Goal: Information Seeking & Learning: Find specific page/section

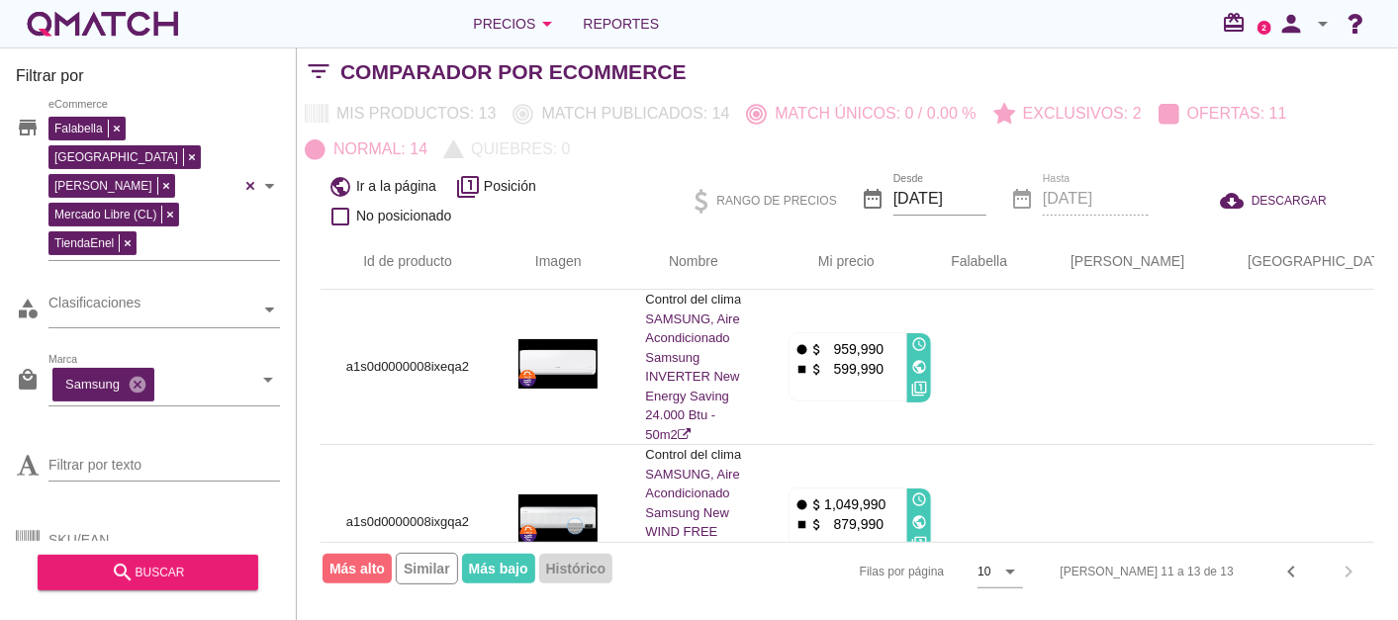
scroll to position [110, 0]
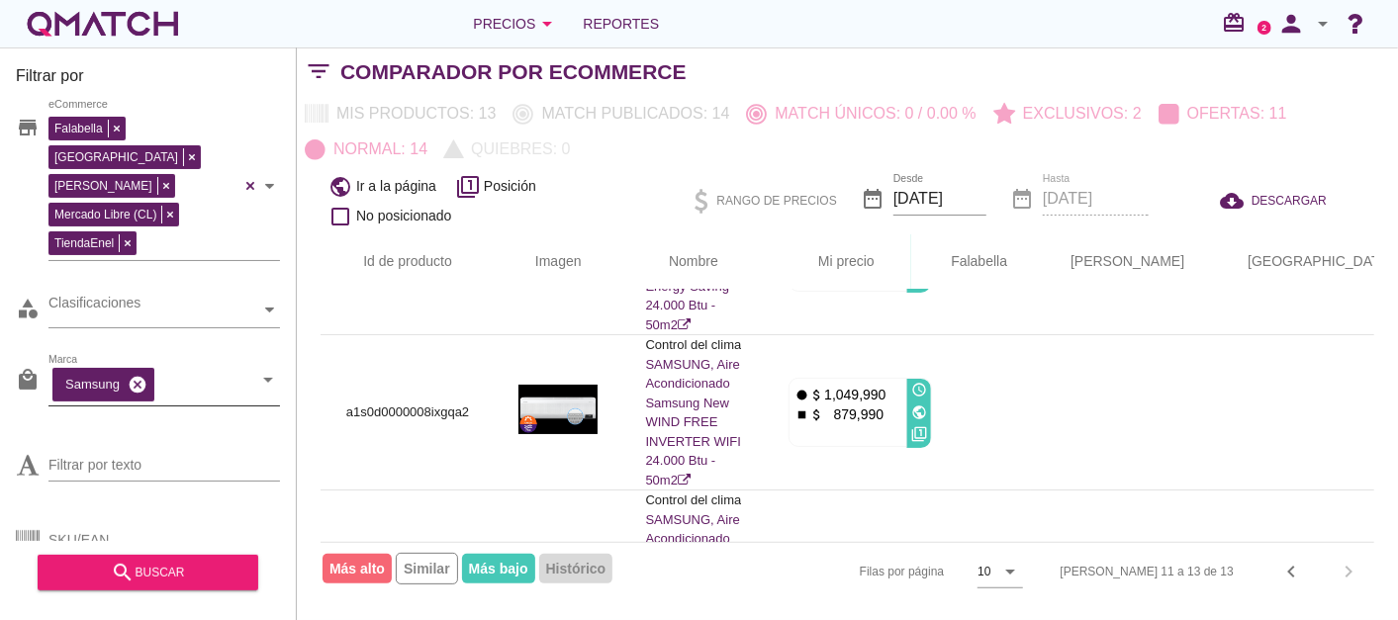
click at [131, 375] on icon "cancel" at bounding box center [138, 385] width 20 height 20
click at [79, 31] on div "white-qmatch-logo" at bounding box center [103, 24] width 158 height 40
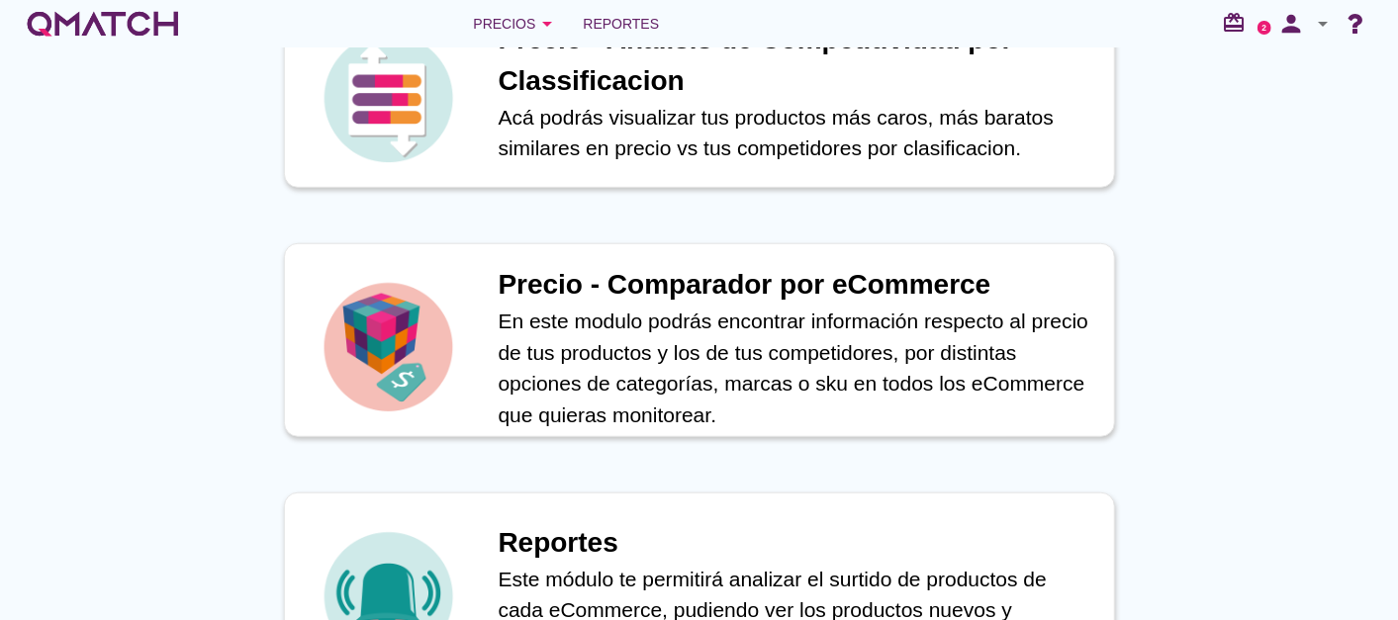
scroll to position [806, 0]
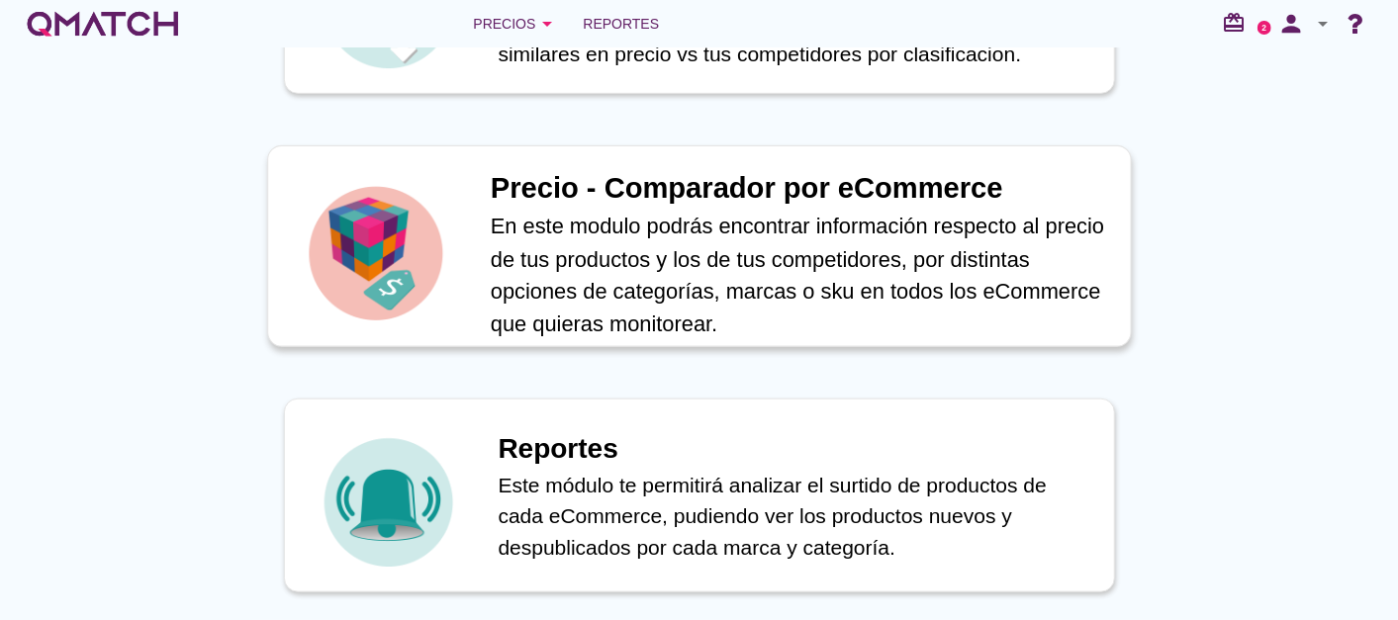
click at [687, 223] on p "En este modulo podrás encontrar información respecto al precio de tus productos…" at bounding box center [799, 276] width 619 height 130
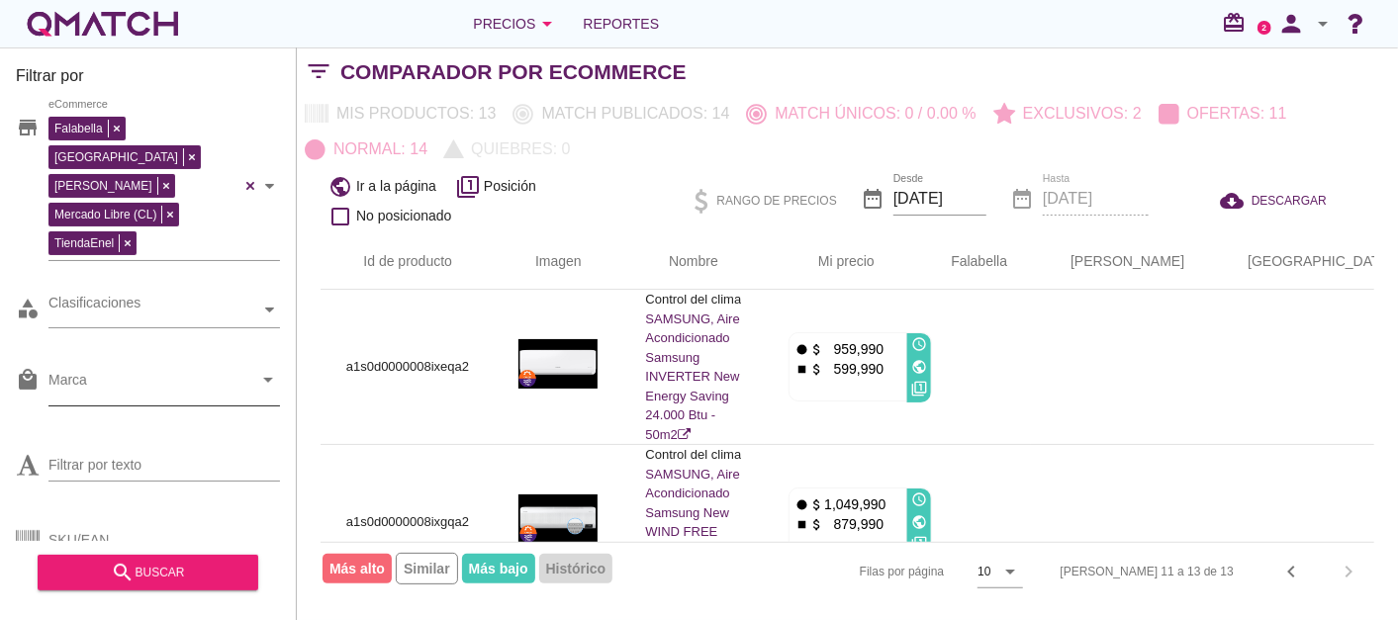
click at [124, 369] on input "Marca" at bounding box center [150, 385] width 204 height 32
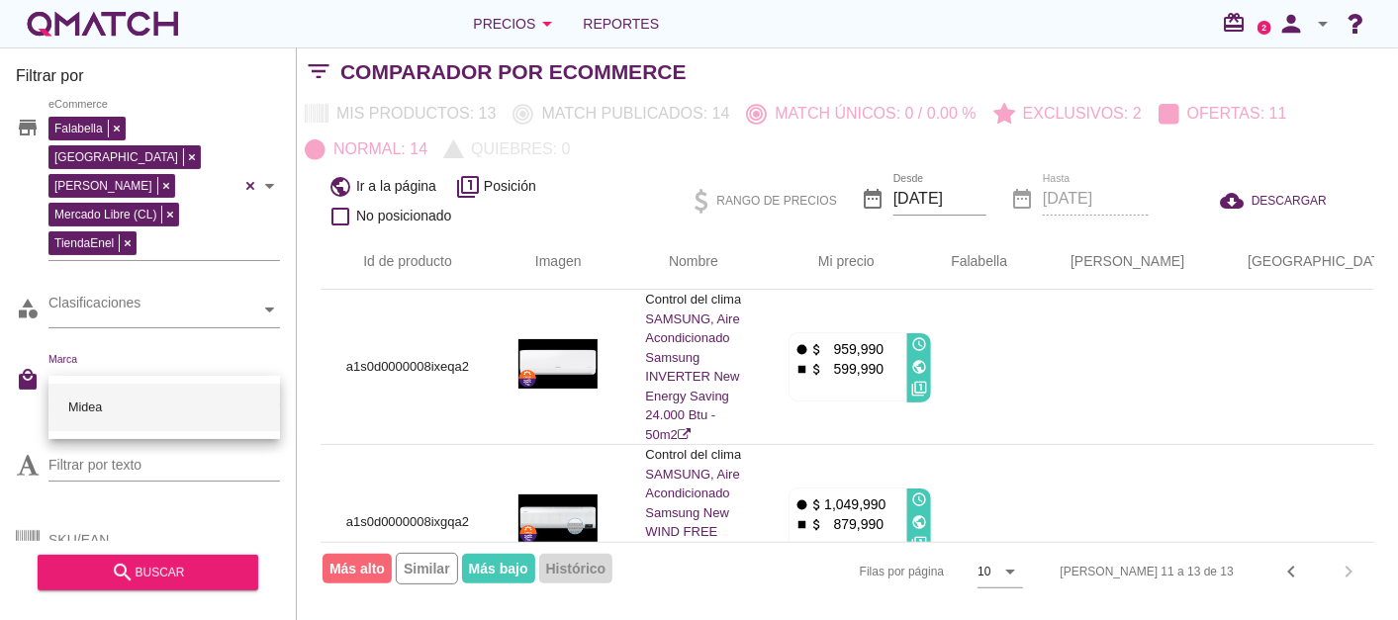
type input "midea"
click at [84, 409] on div "Midea" at bounding box center [164, 407] width 200 height 47
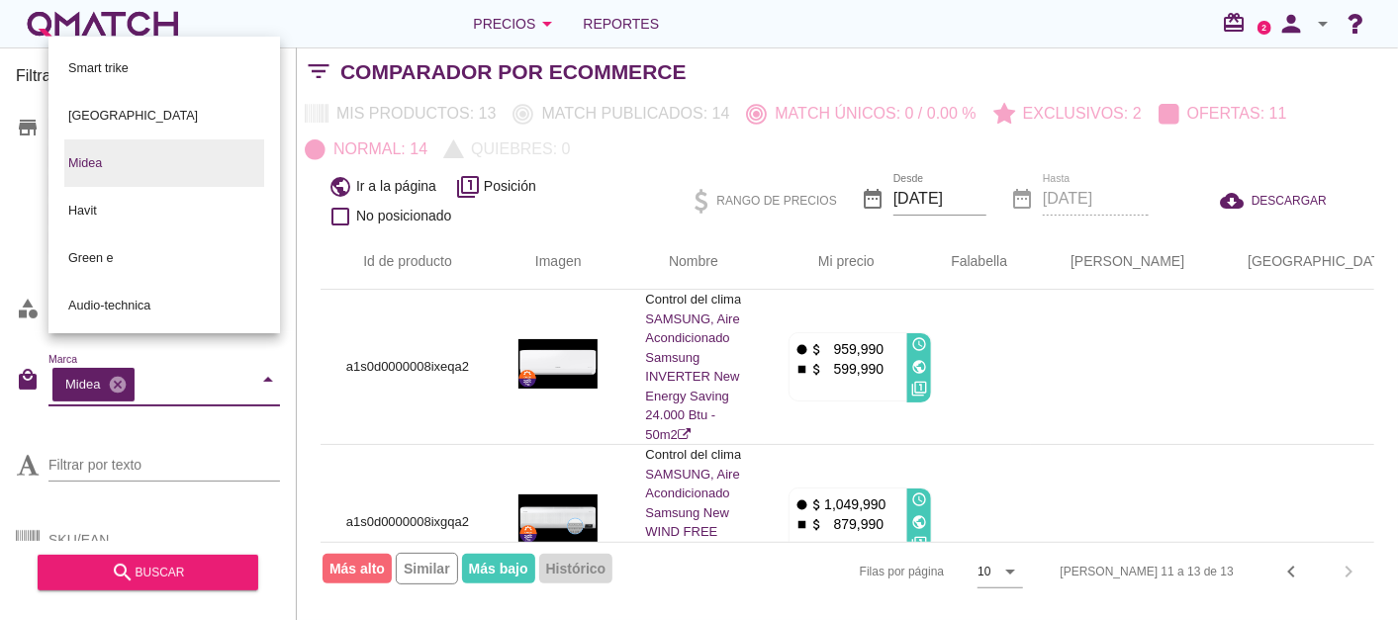
click at [12, 391] on div "Filtrar por store Falabella [PERSON_NAME] Libre (CL) TiendaEnel eCommerce categ…" at bounding box center [148, 333] width 297 height 573
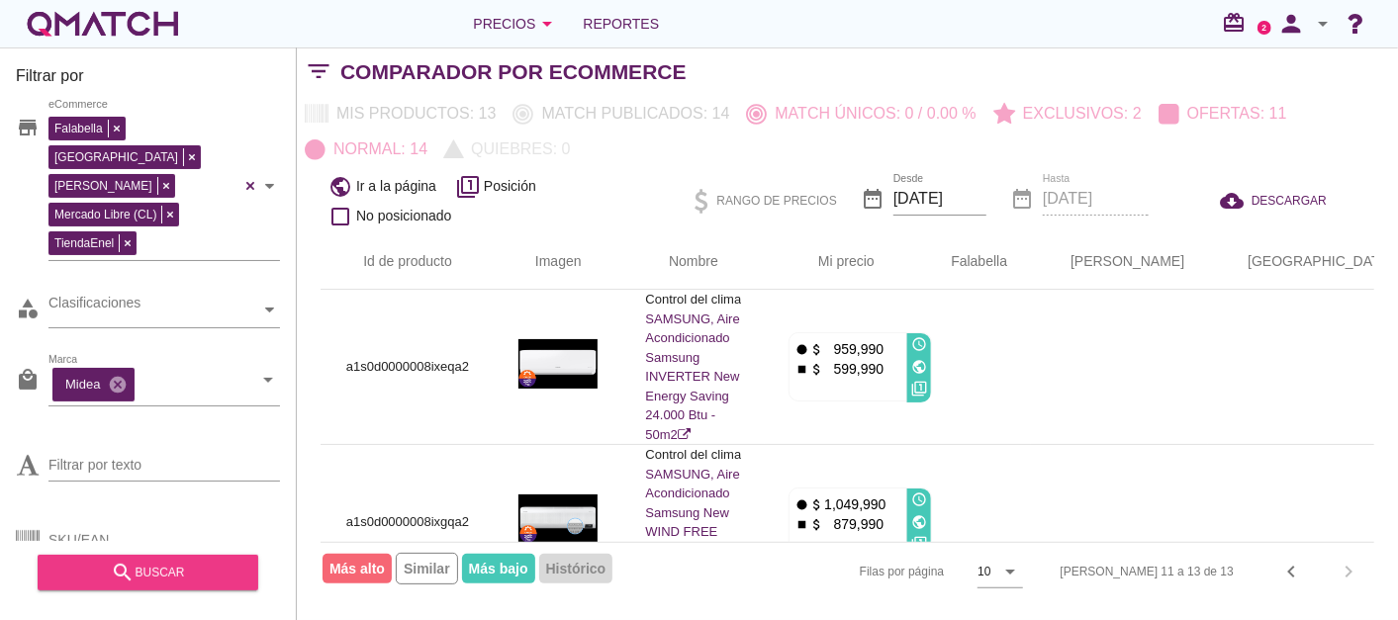
click at [149, 565] on div "search buscar" at bounding box center [147, 573] width 189 height 24
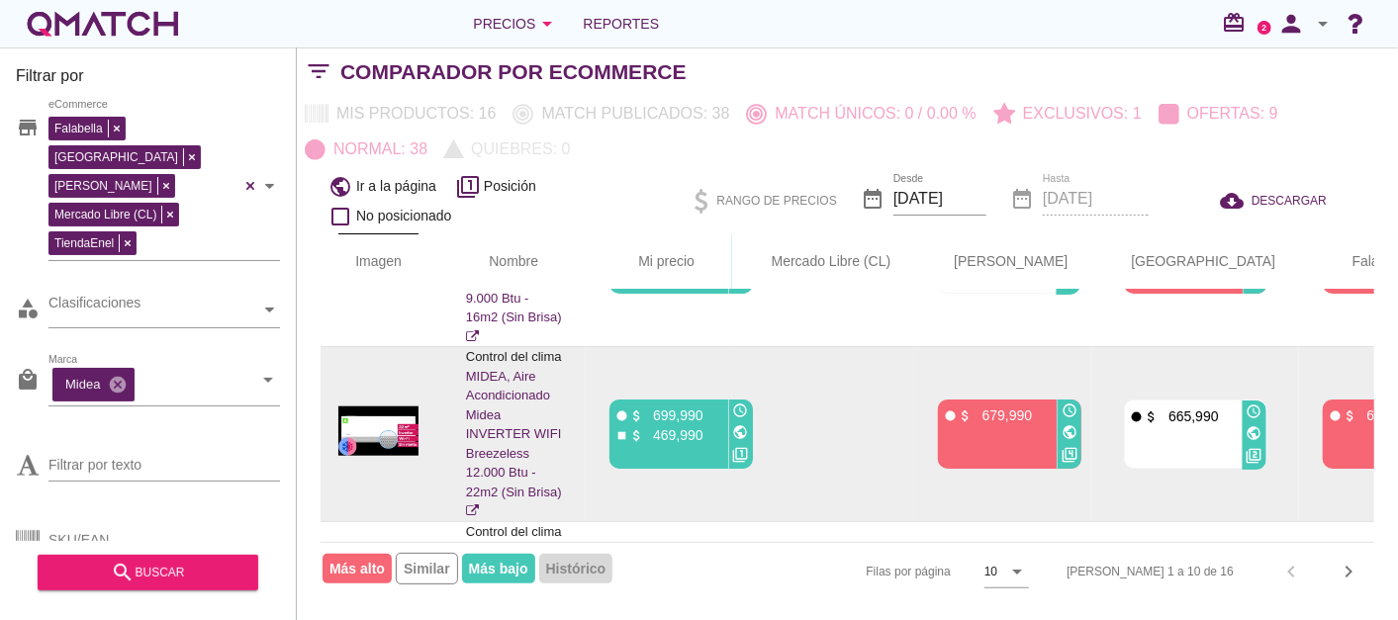
scroll to position [1256, 189]
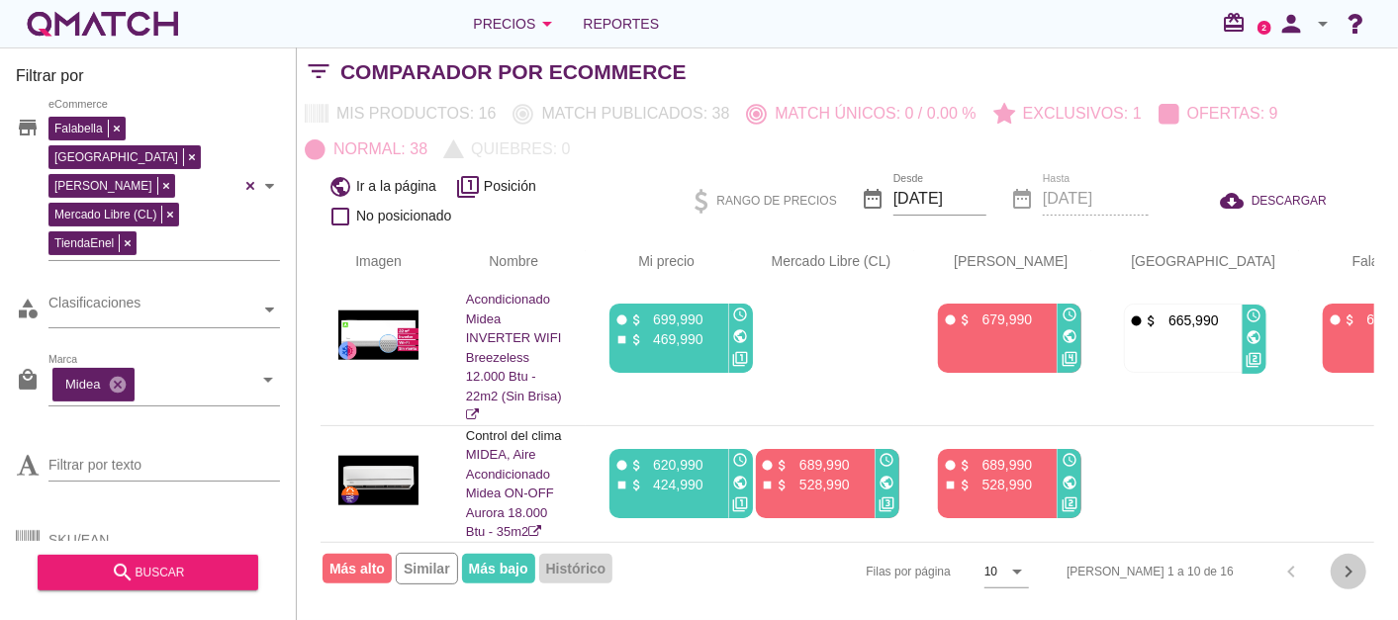
click at [1356, 568] on icon "chevron_right" at bounding box center [1348, 572] width 24 height 24
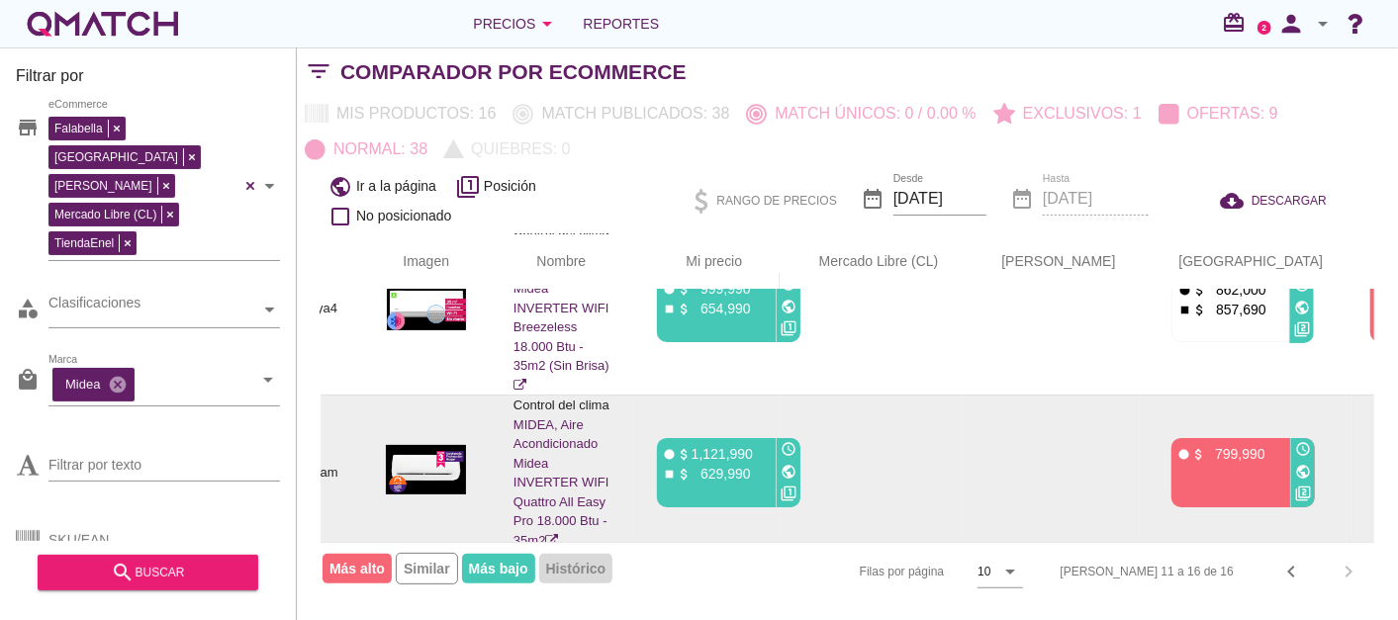
scroll to position [675, 138]
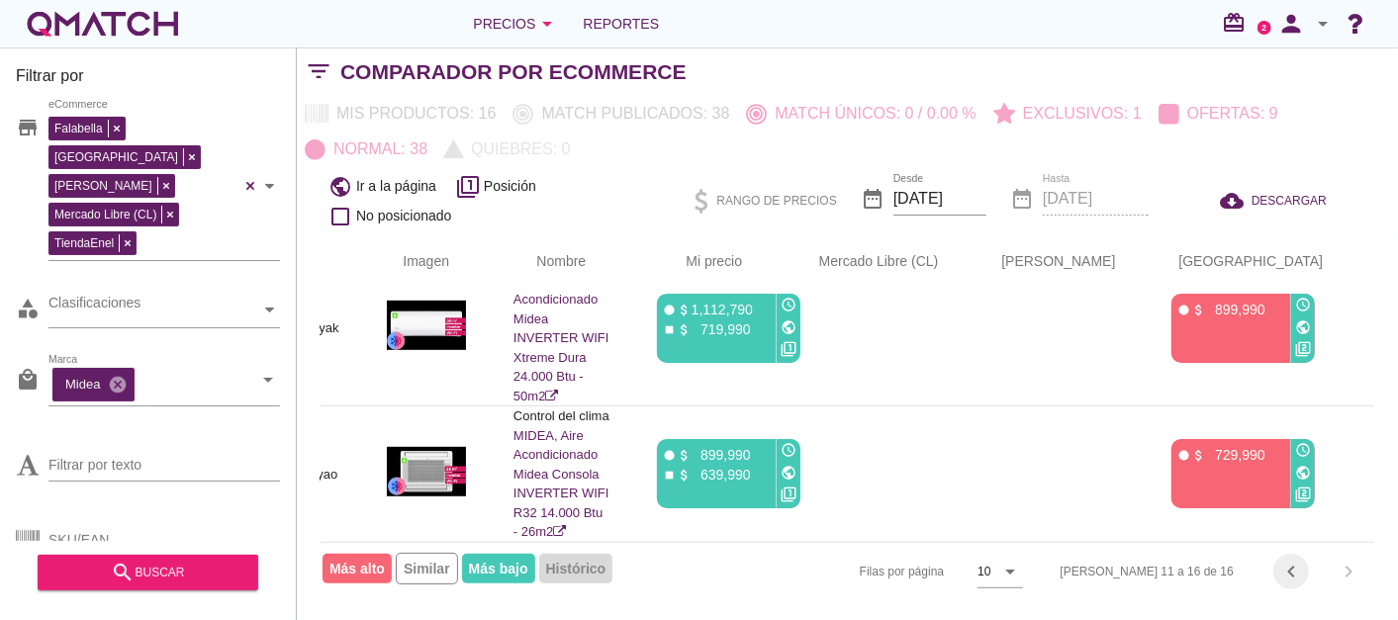
click at [1286, 573] on icon "chevron_left" at bounding box center [1291, 572] width 24 height 24
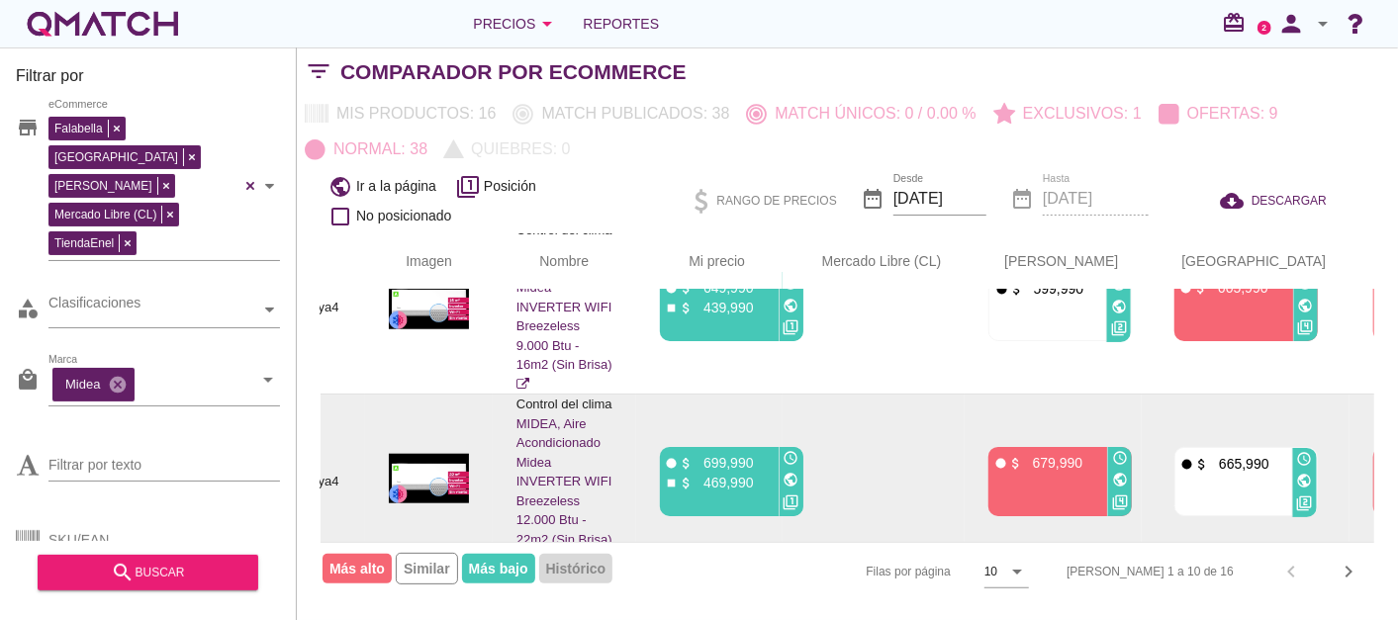
scroll to position [1256, 138]
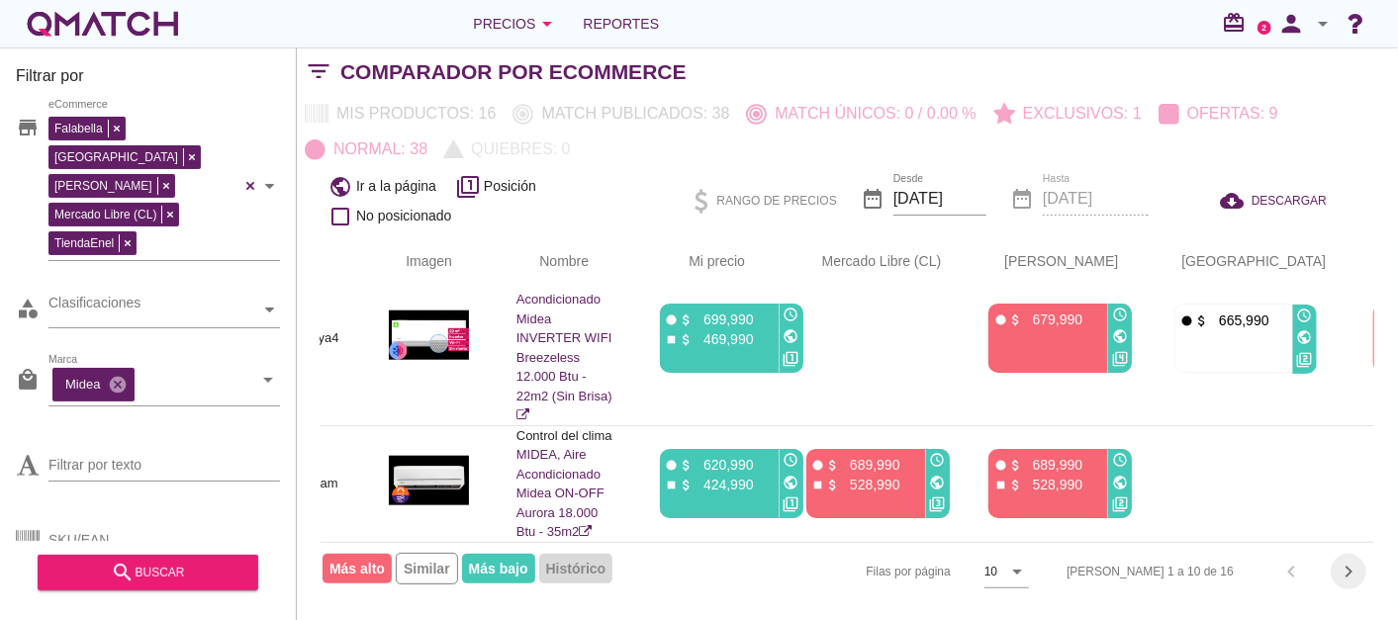
click at [1339, 575] on icon "chevron_right" at bounding box center [1348, 572] width 24 height 24
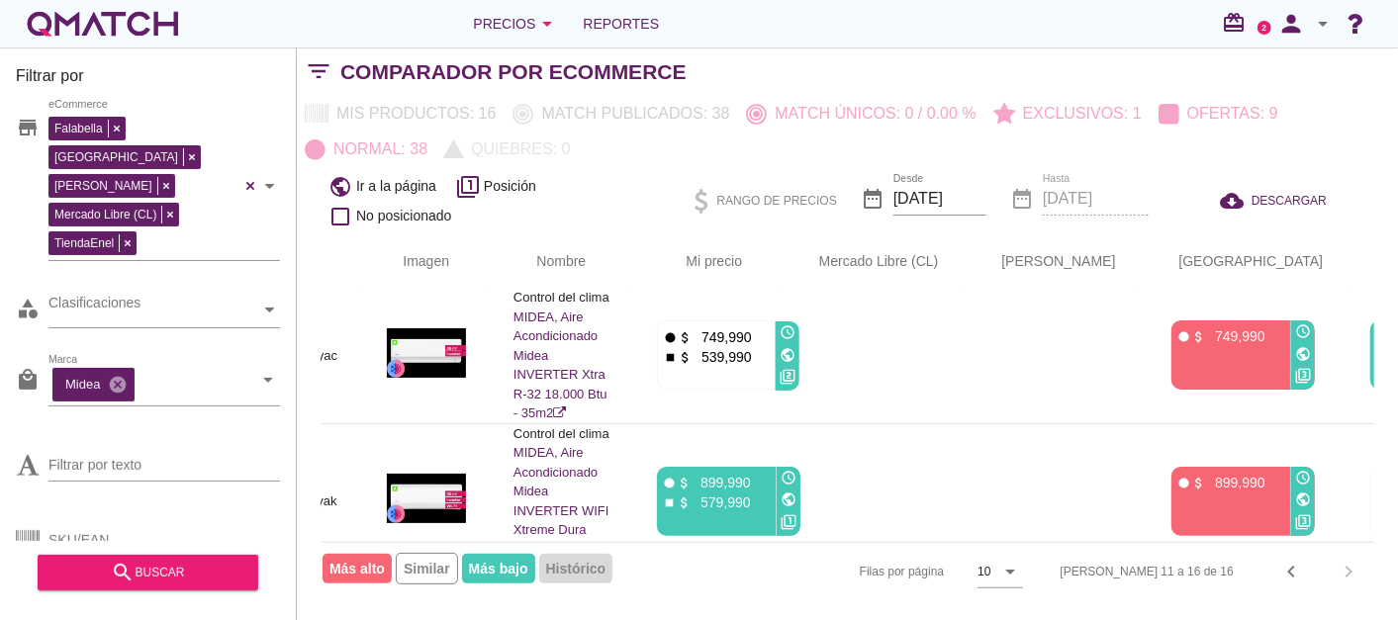
scroll to position [0, 138]
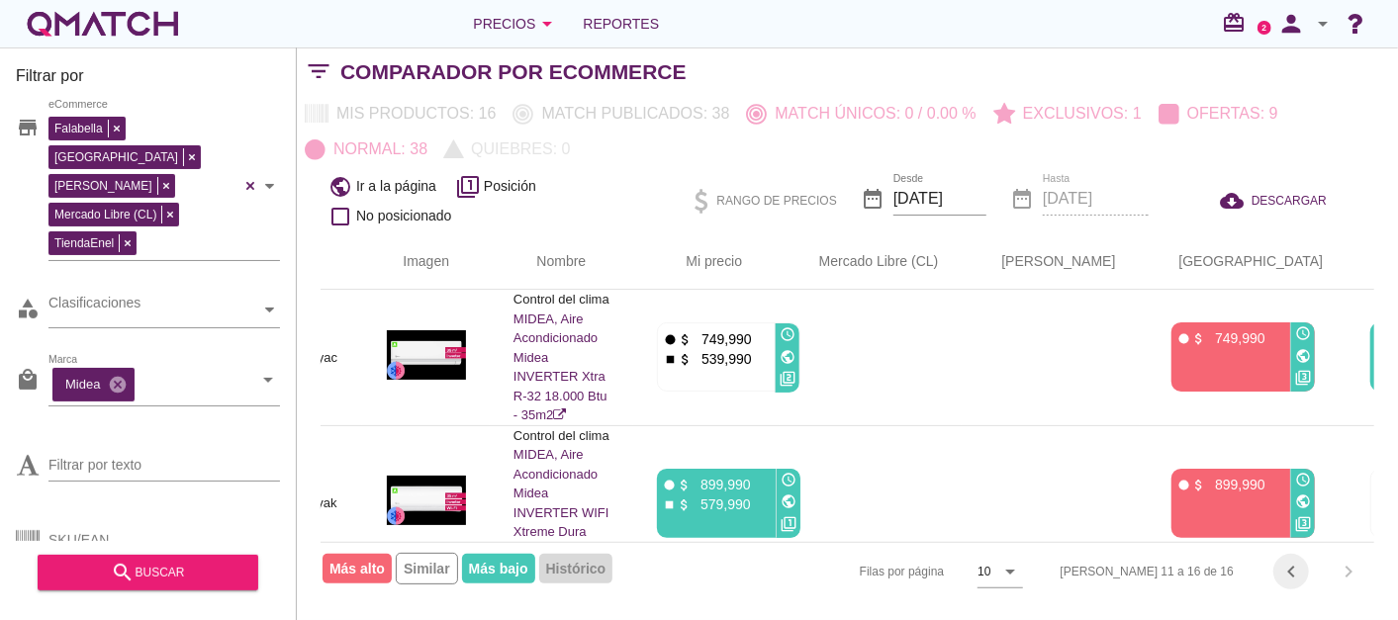
click at [1286, 565] on icon "chevron_left" at bounding box center [1291, 572] width 24 height 24
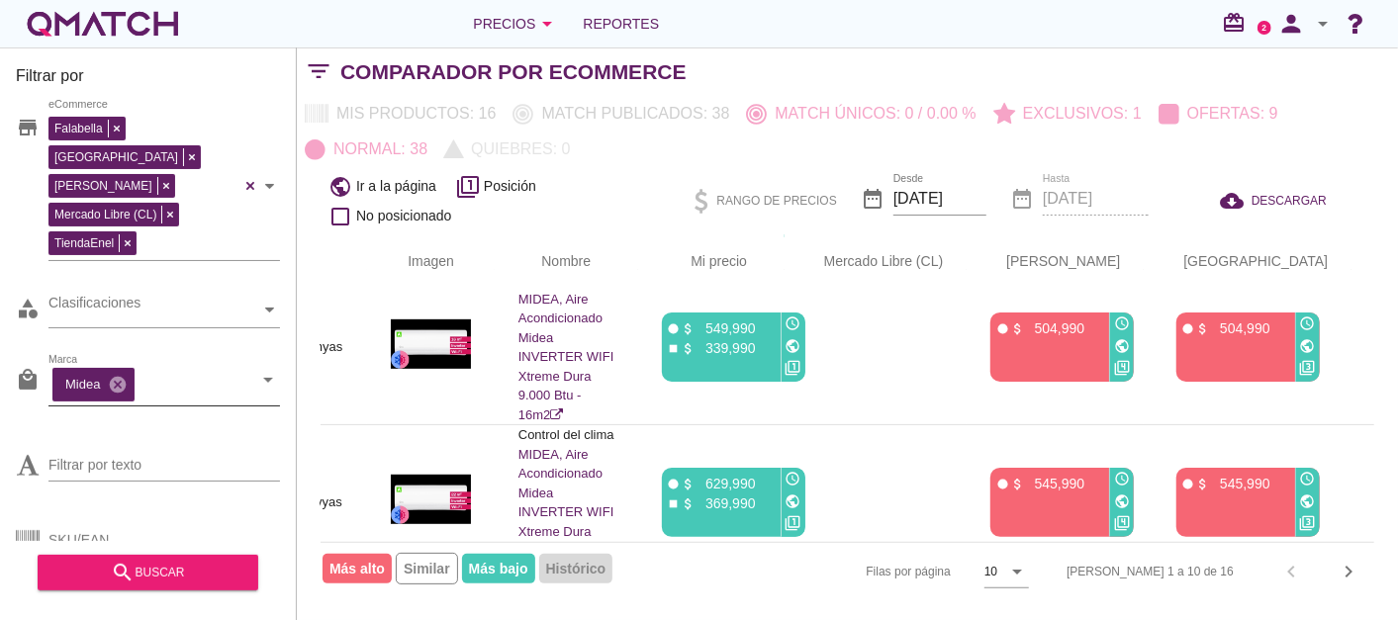
scroll to position [549, 137]
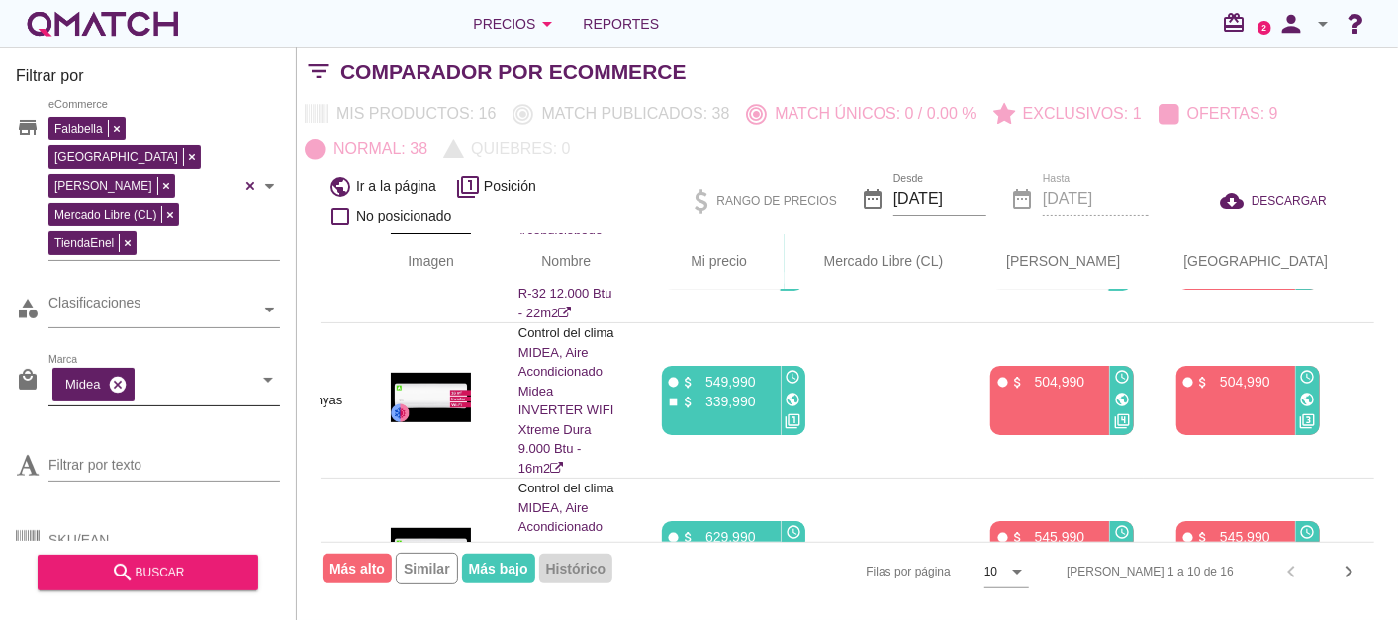
click at [119, 375] on icon "cancel" at bounding box center [118, 385] width 20 height 20
click at [265, 368] on icon "arrow_drop_down" at bounding box center [268, 380] width 24 height 24
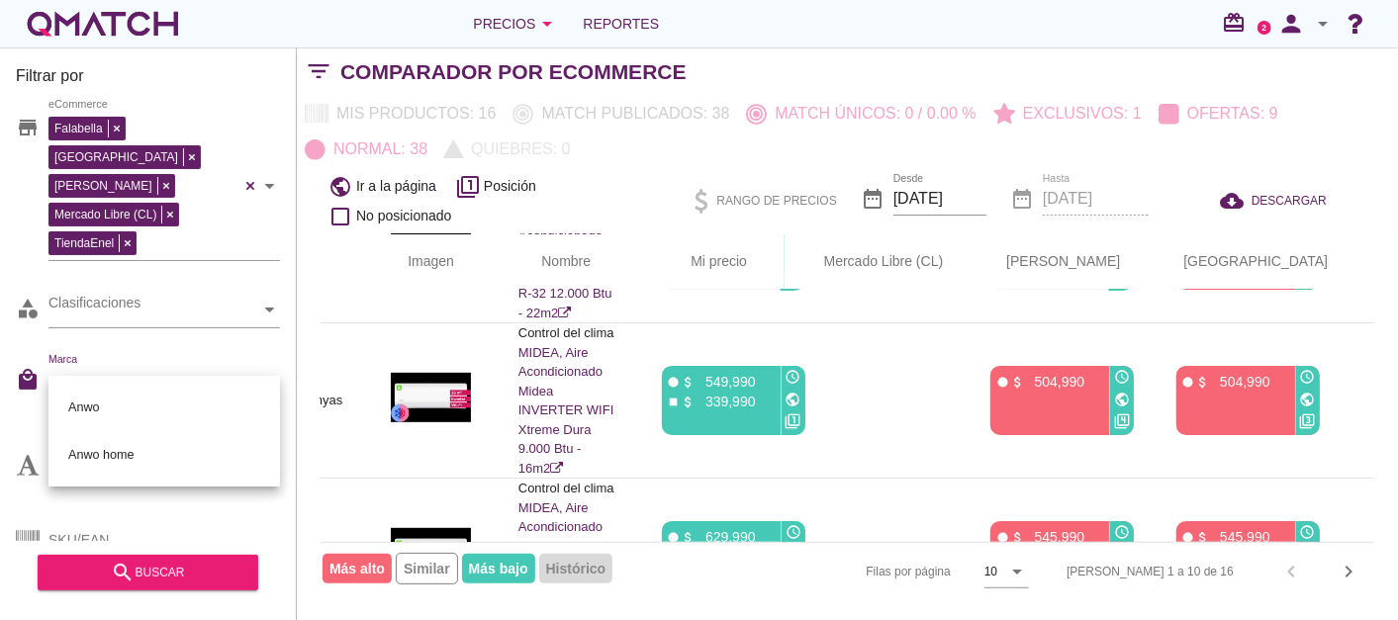
scroll to position [0, 0]
type input "anwo"
click at [119, 399] on div "Anwo" at bounding box center [164, 407] width 200 height 47
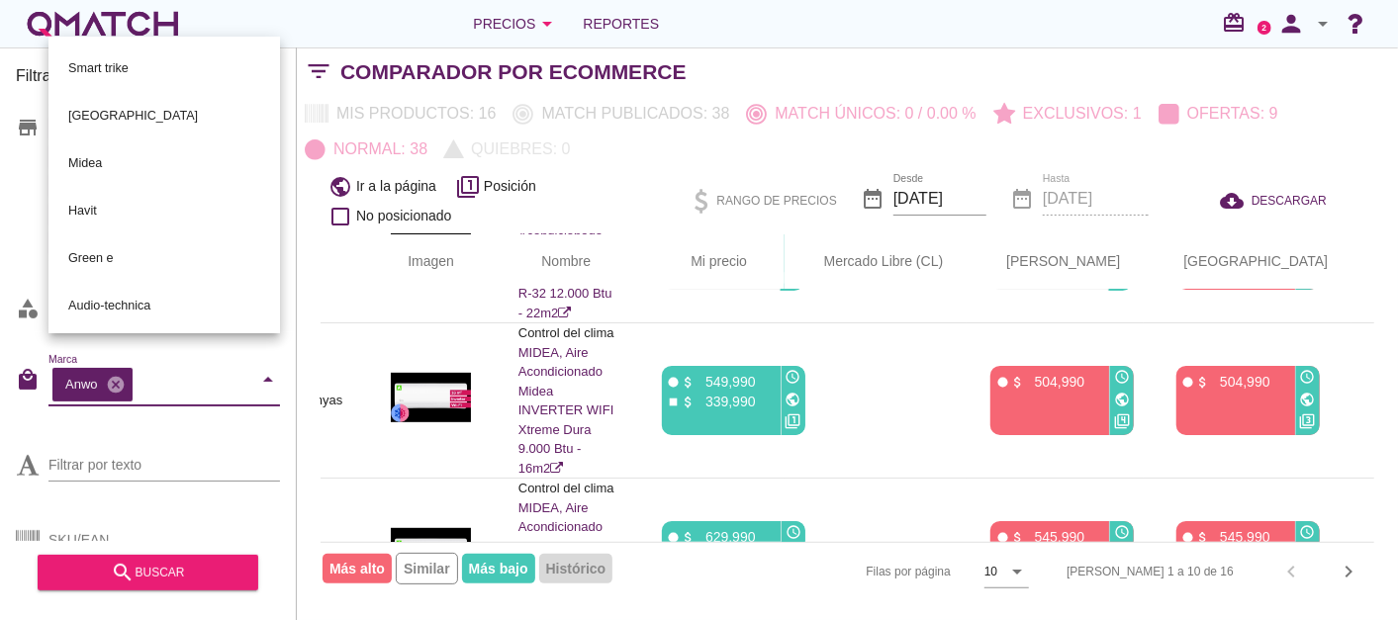
click at [0, 350] on div "Filtrar por store Falabella [PERSON_NAME] Libre (CL) TiendaEnel eCommerce categ…" at bounding box center [148, 333] width 297 height 573
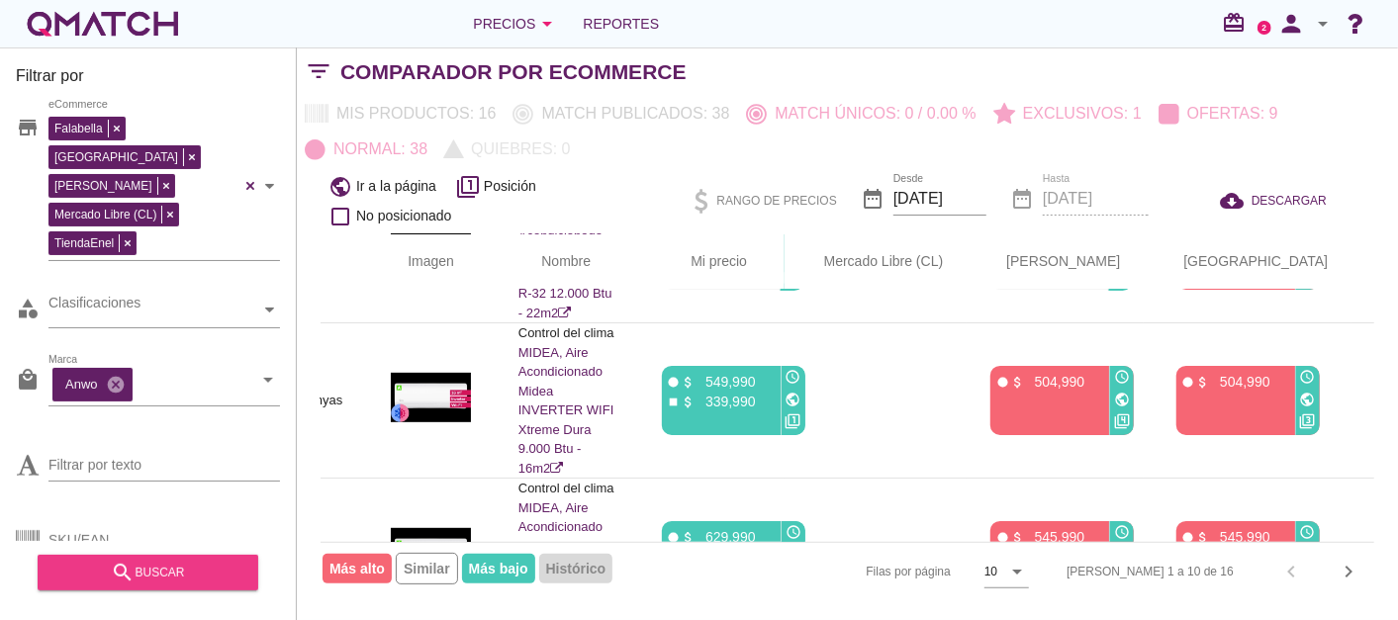
click at [133, 570] on icon "search" at bounding box center [123, 573] width 24 height 24
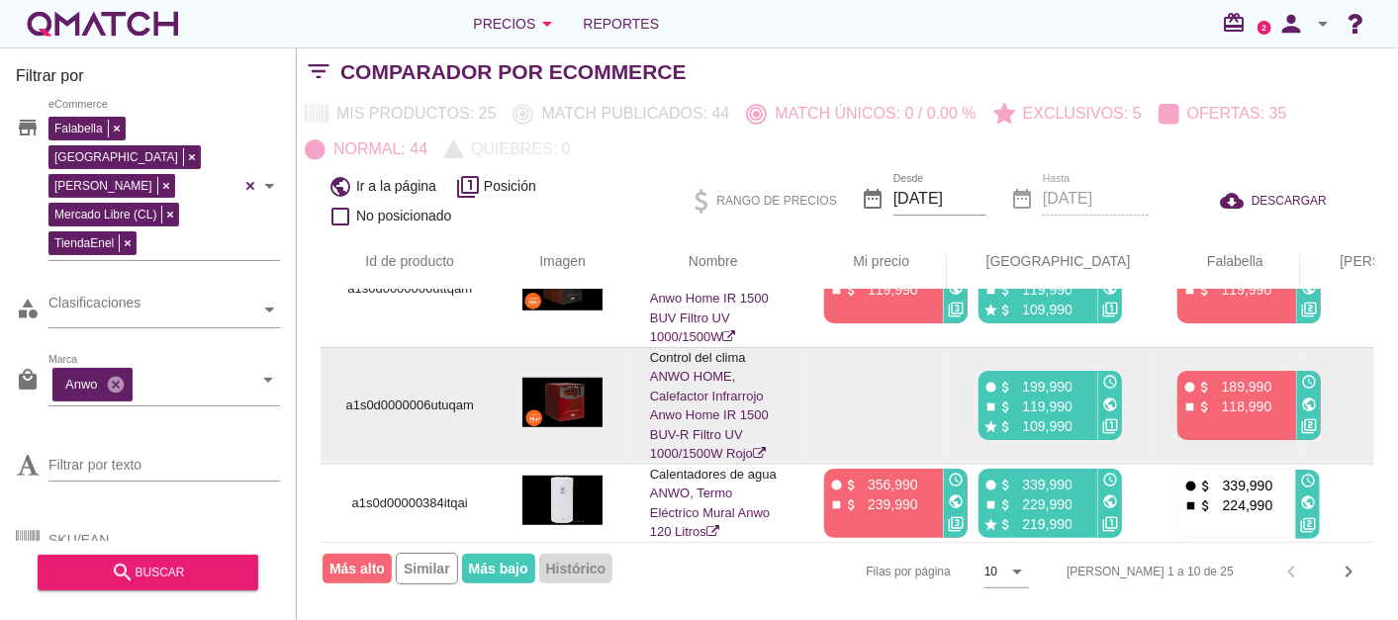
scroll to position [793, 0]
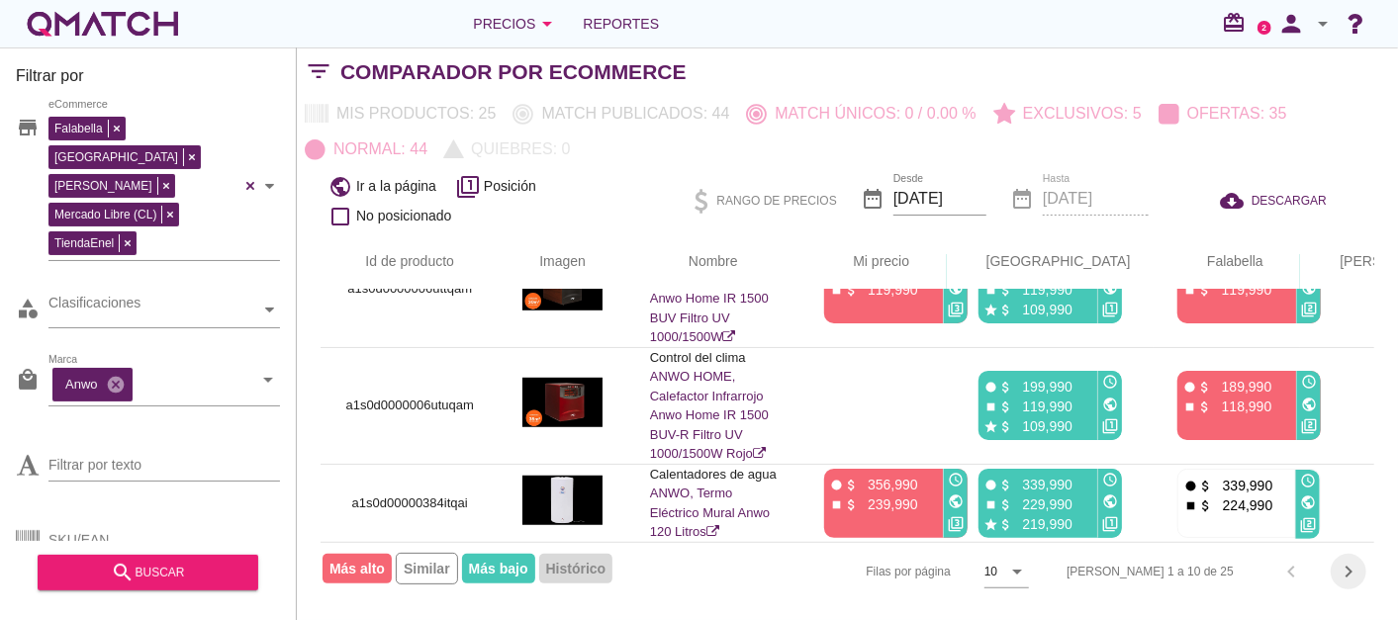
click at [1356, 563] on icon "chevron_right" at bounding box center [1348, 572] width 24 height 24
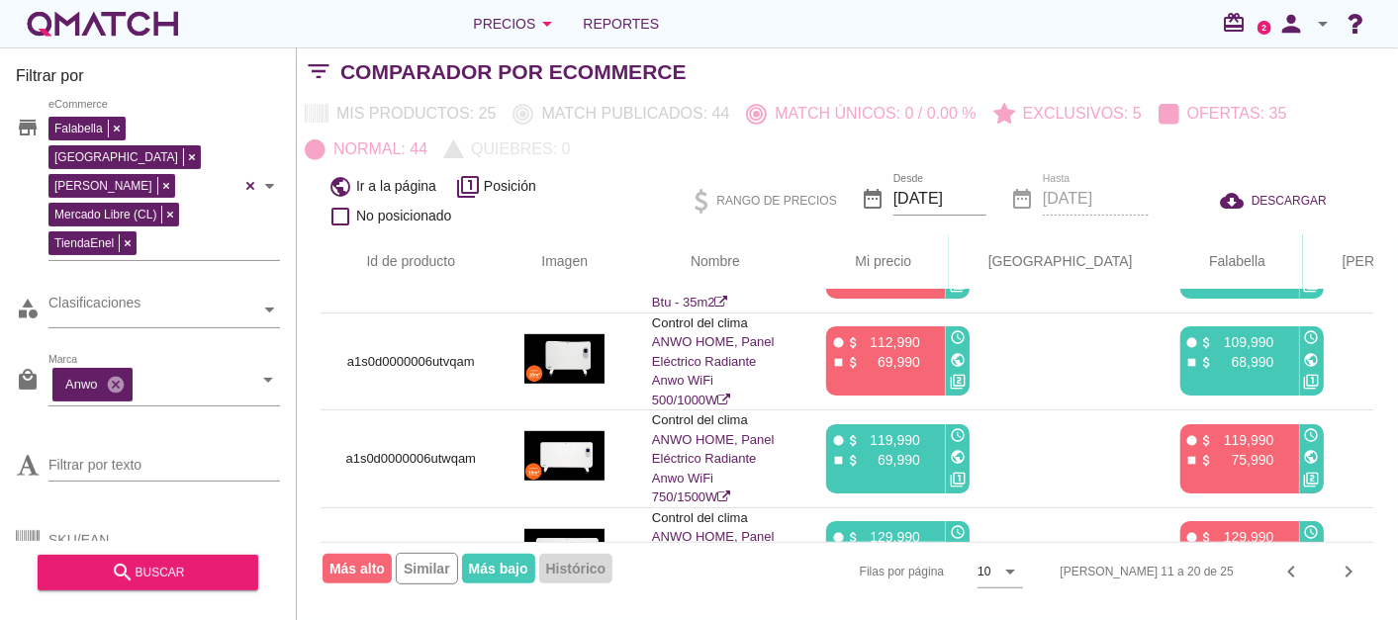
scroll to position [736, 0]
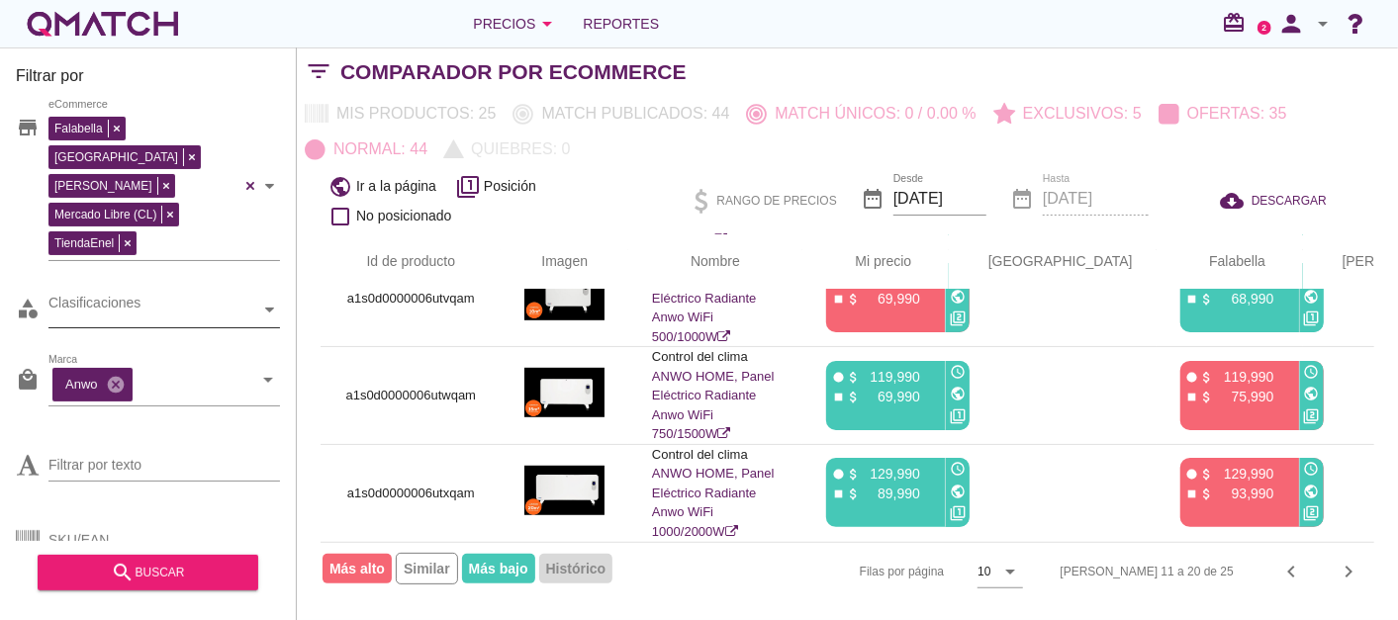
click at [277, 293] on div at bounding box center [270, 310] width 20 height 35
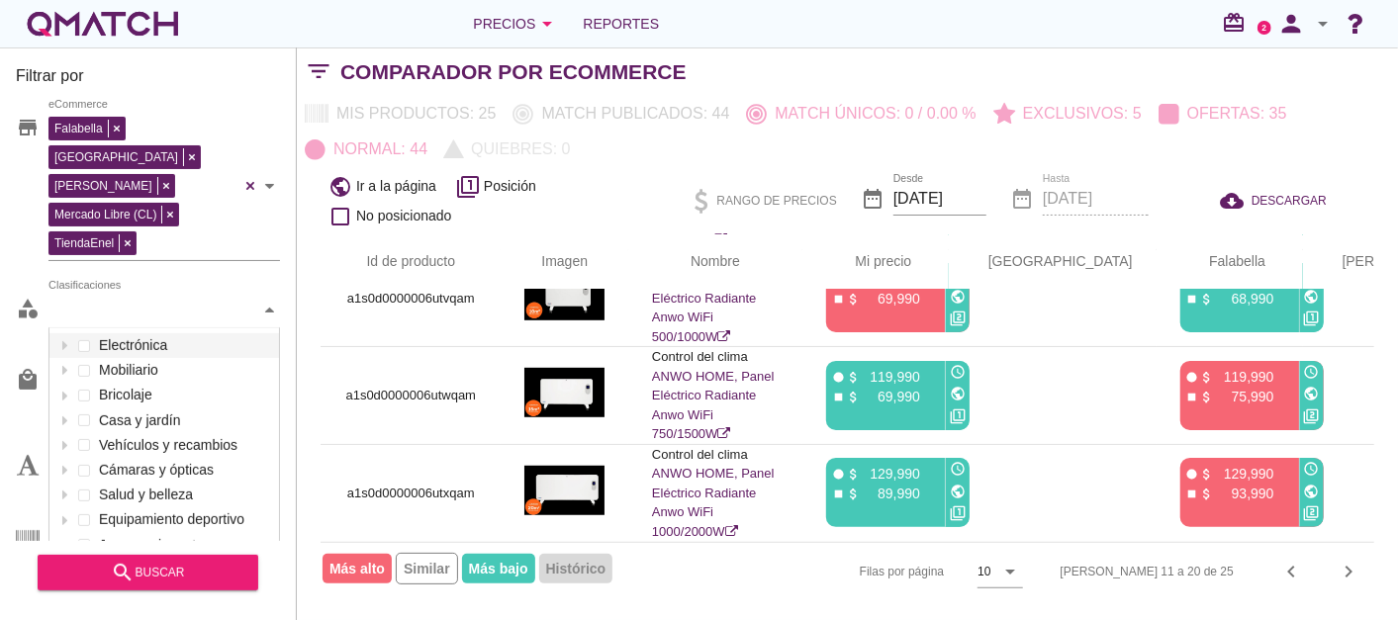
scroll to position [233, 230]
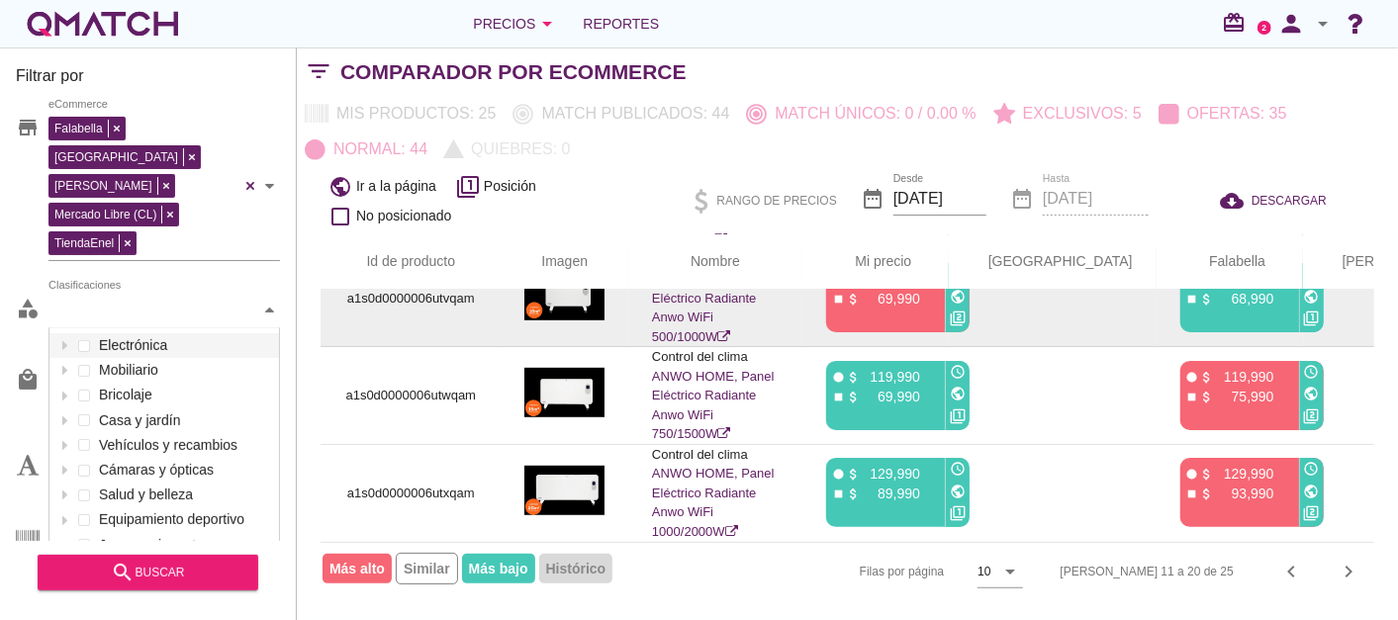
click at [322, 308] on td "a1s0d0000006utvqam" at bounding box center [411, 298] width 180 height 98
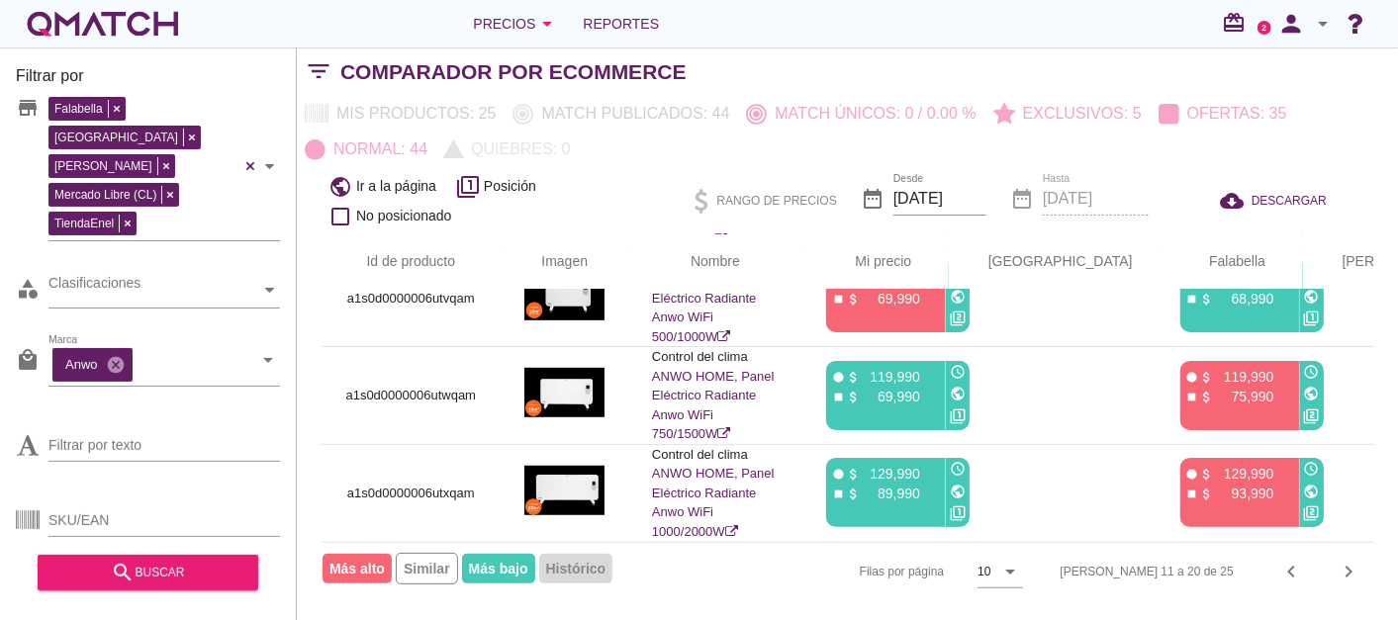
scroll to position [28, 0]
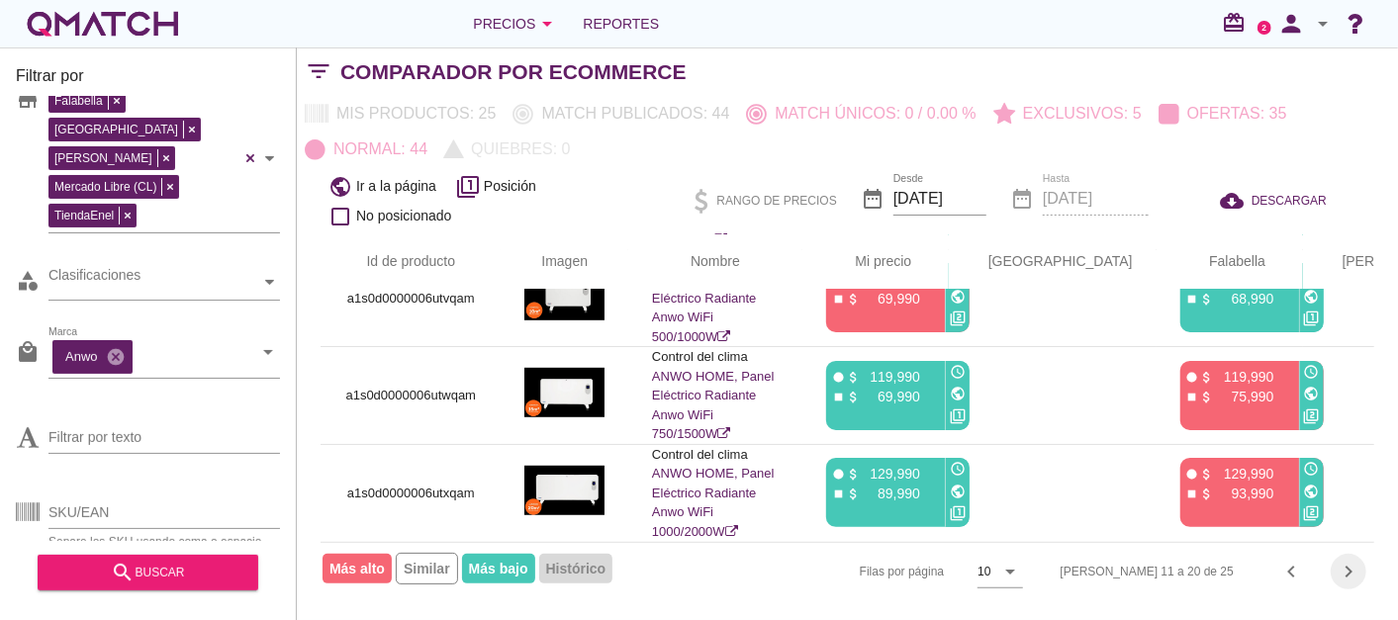
click at [1345, 571] on icon "chevron_right" at bounding box center [1348, 572] width 24 height 24
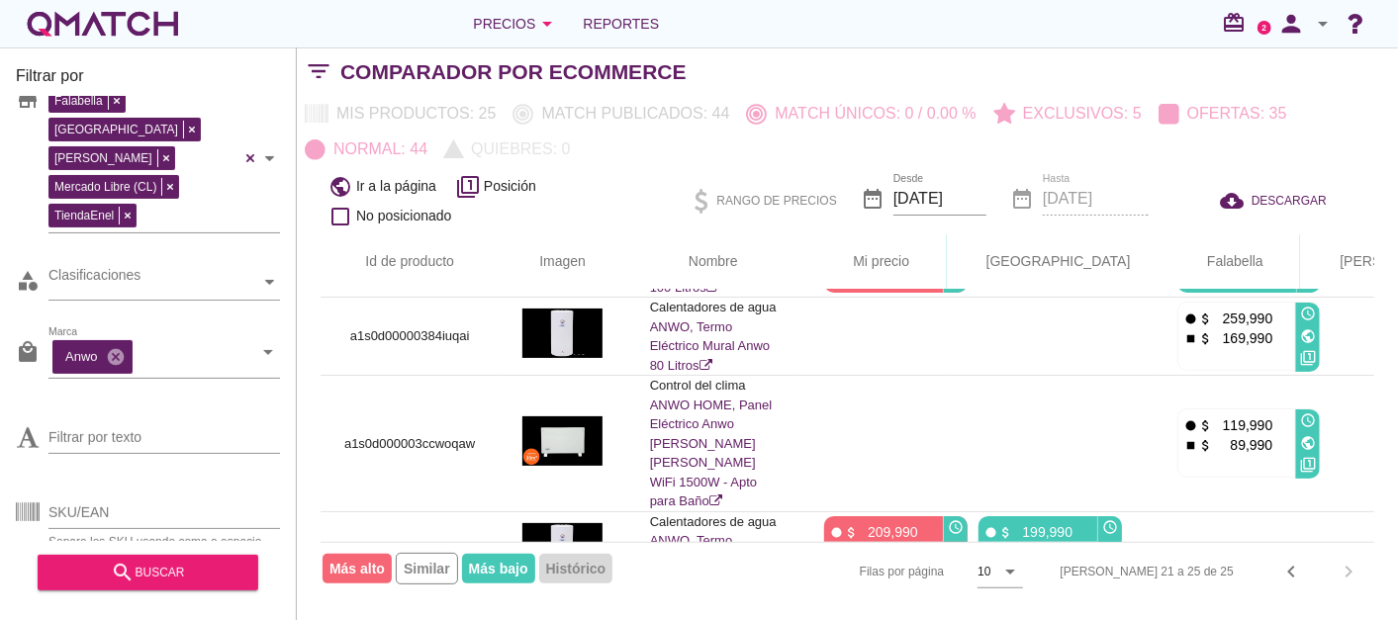
scroll to position [0, 0]
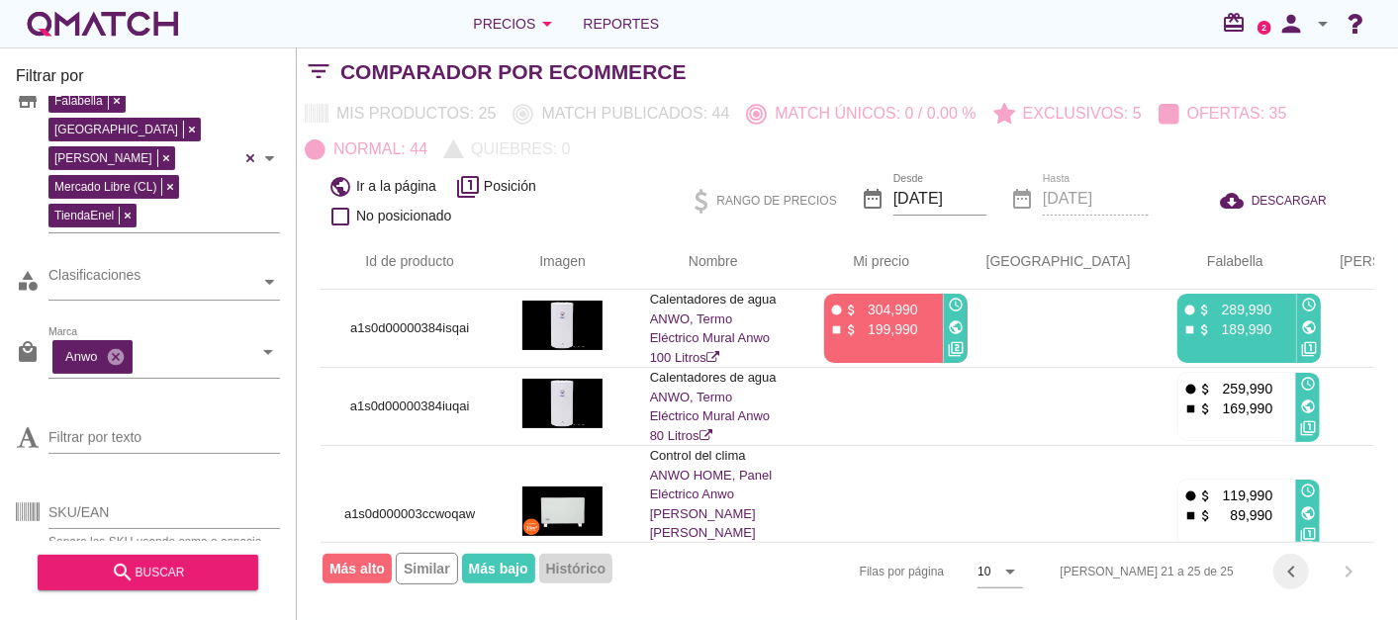
click at [1285, 569] on icon "chevron_left" at bounding box center [1291, 572] width 24 height 24
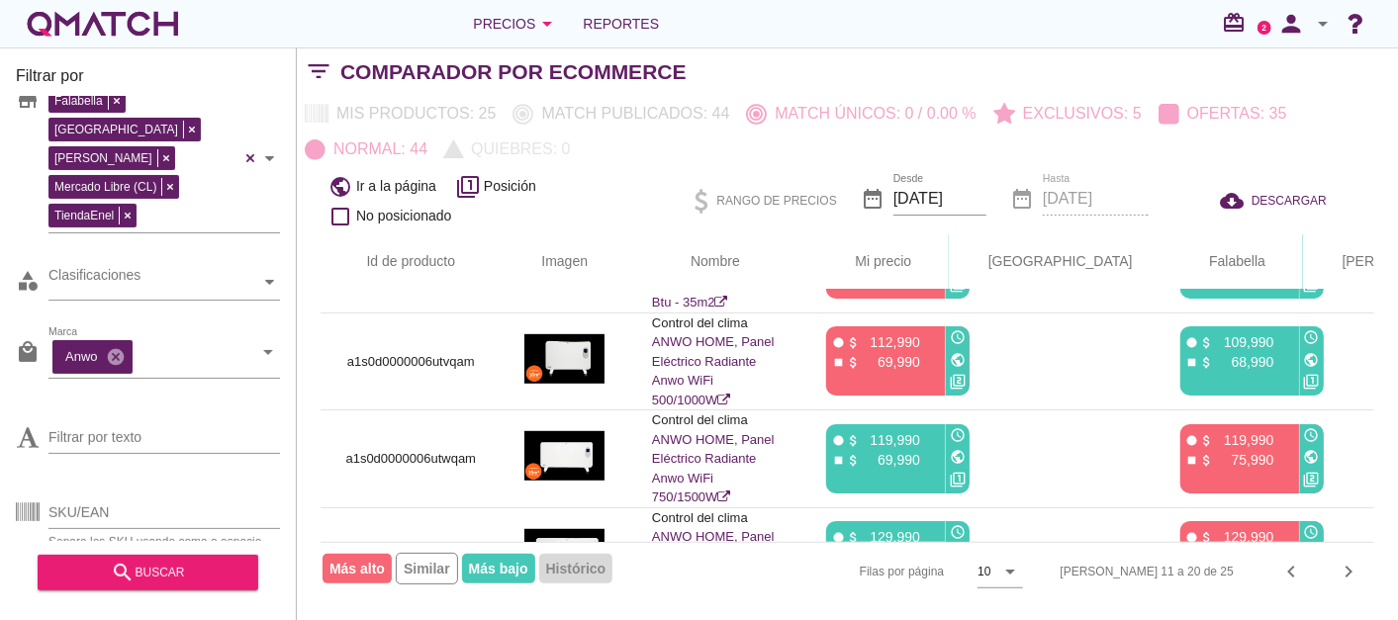
scroll to position [736, 0]
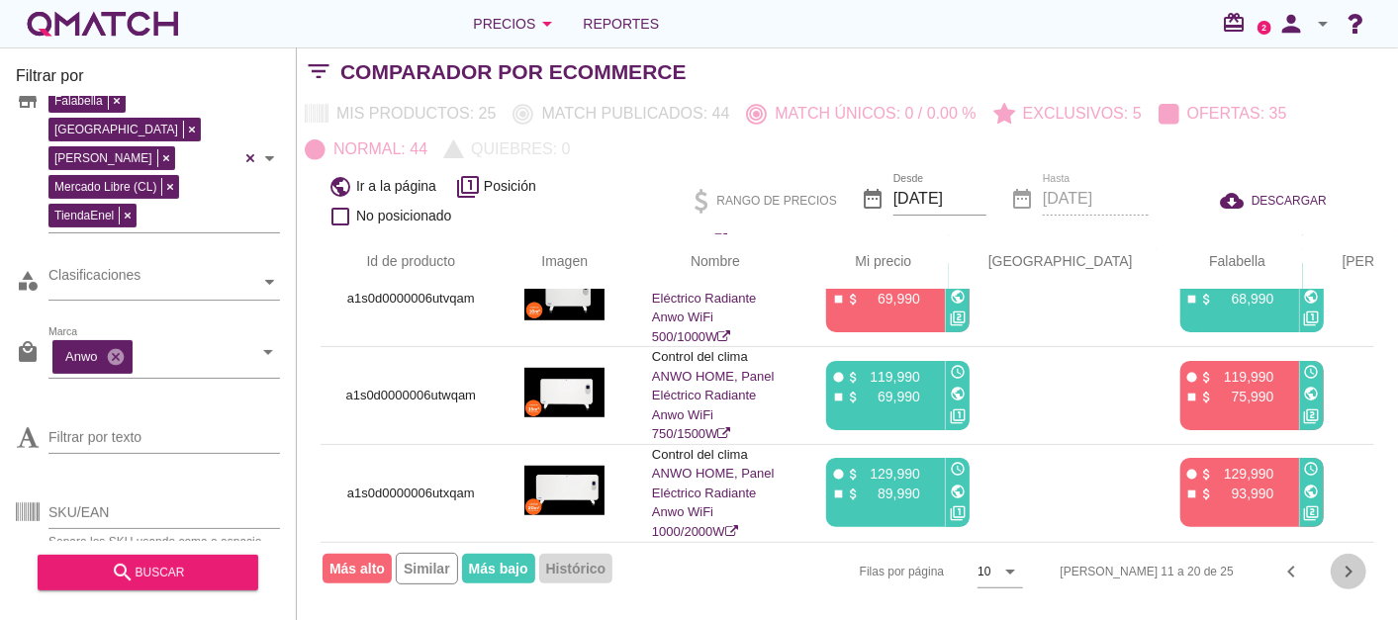
click at [1346, 571] on icon "chevron_right" at bounding box center [1348, 572] width 24 height 24
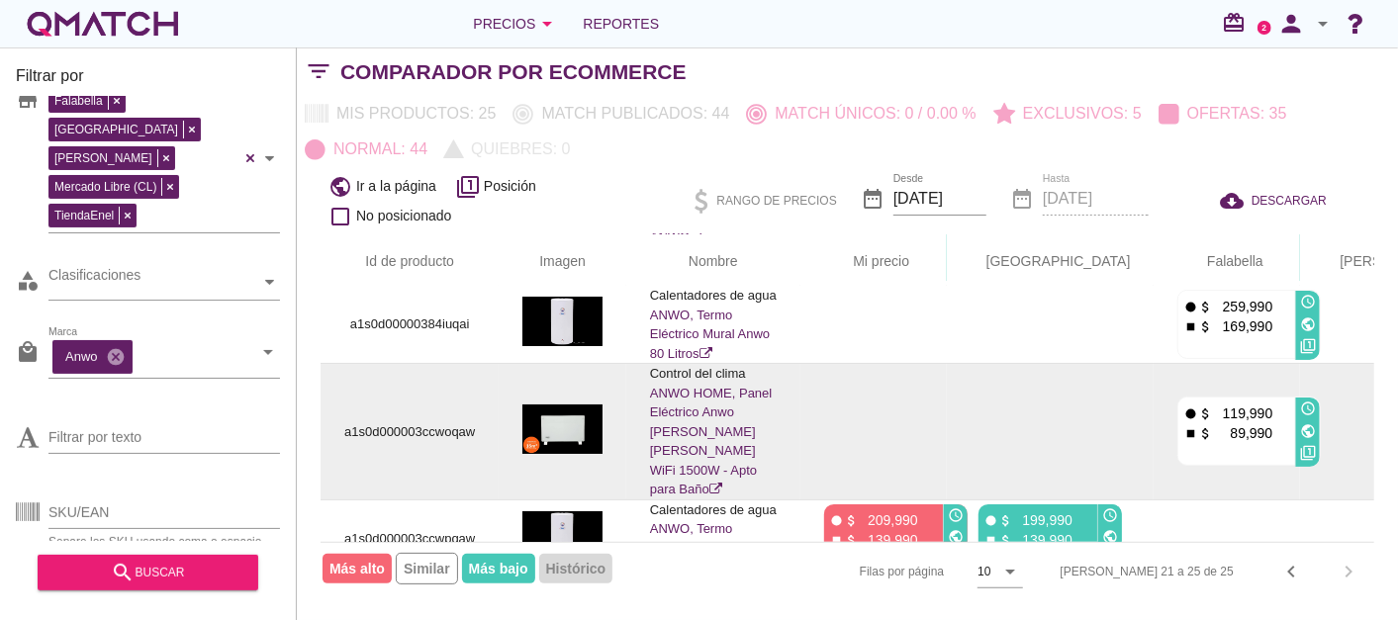
scroll to position [163, 0]
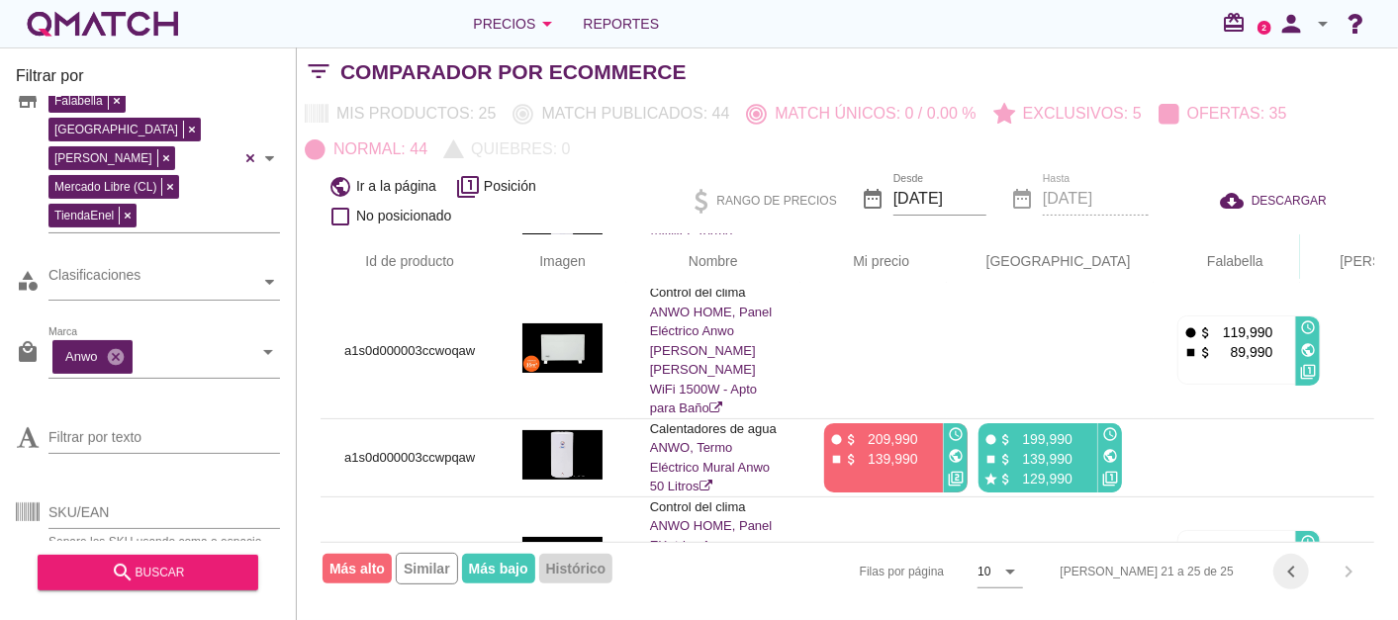
click at [1287, 579] on icon "chevron_left" at bounding box center [1291, 572] width 24 height 24
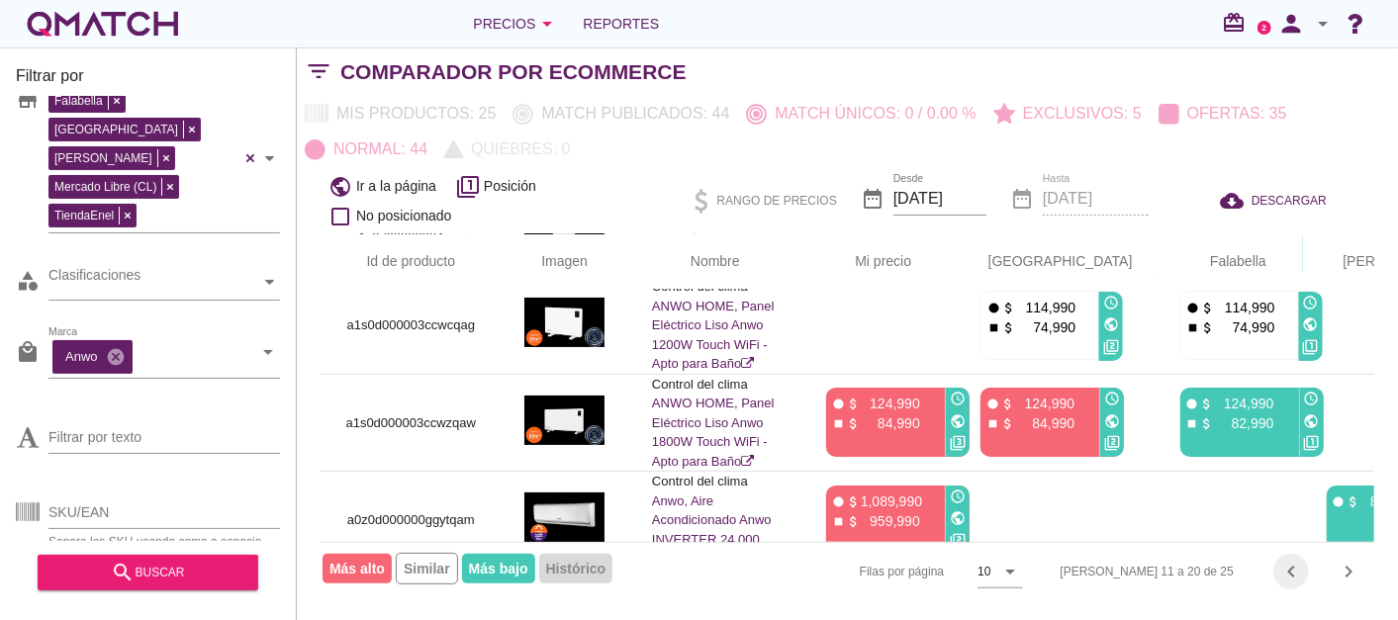
click at [1281, 574] on icon "chevron_left" at bounding box center [1291, 572] width 24 height 24
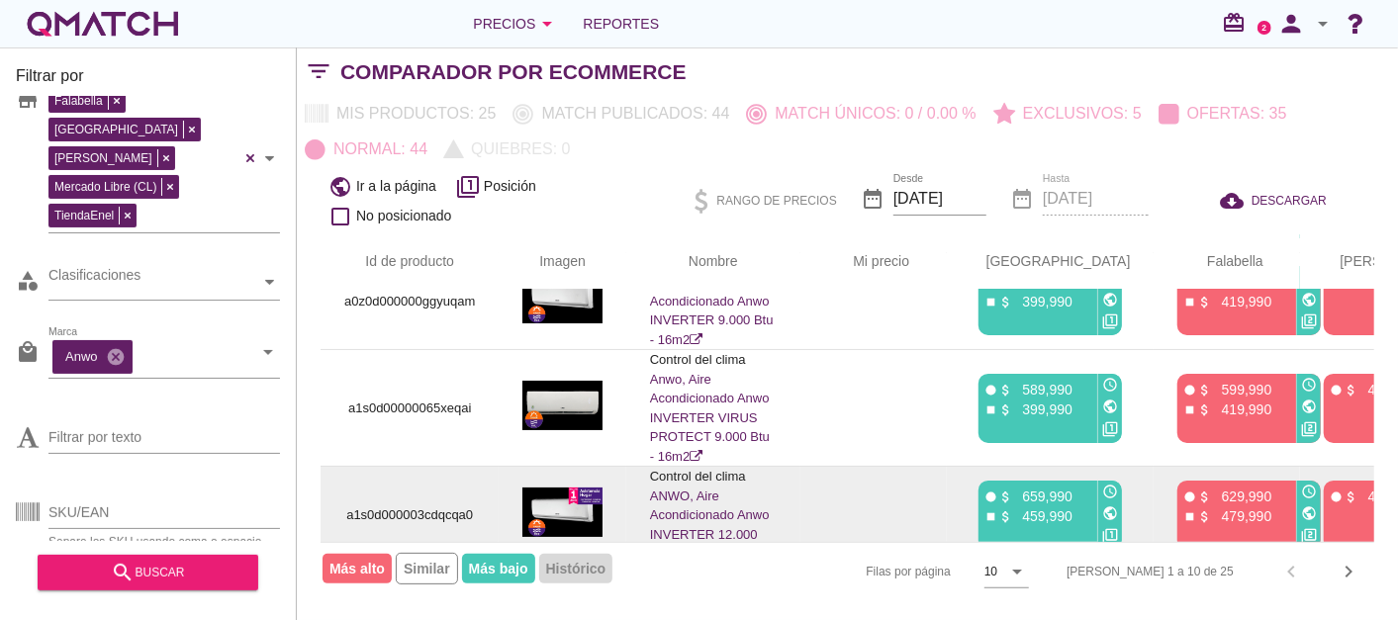
scroll to position [464, 0]
